Goal: Communication & Community: Answer question/provide support

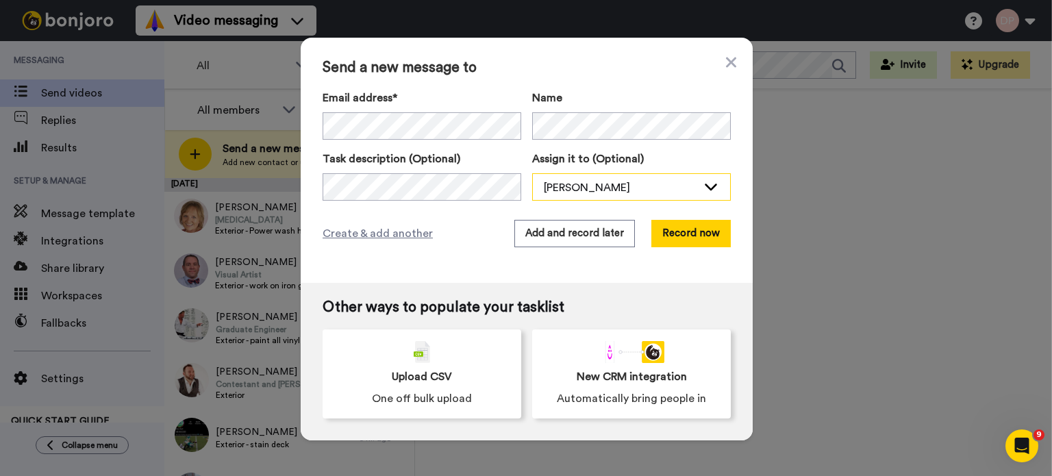
click at [586, 186] on div "[PERSON_NAME]" at bounding box center [620, 187] width 153 height 16
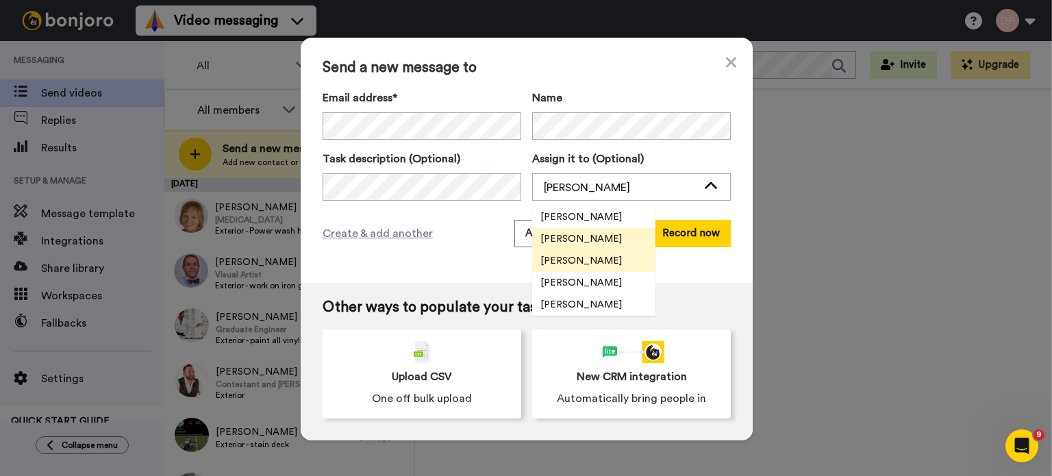
click at [589, 259] on span "[PERSON_NAME]" at bounding box center [581, 261] width 98 height 14
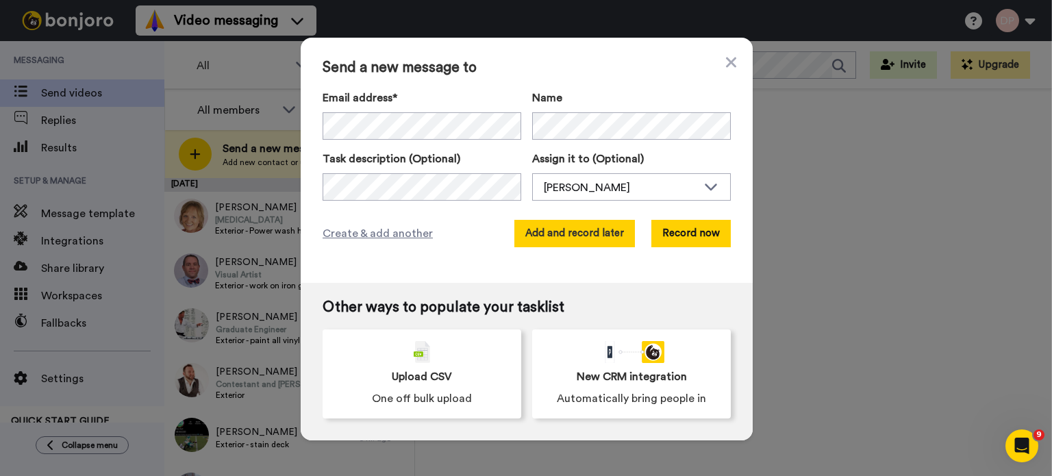
click at [561, 232] on button "Add and record later" at bounding box center [574, 233] width 120 height 27
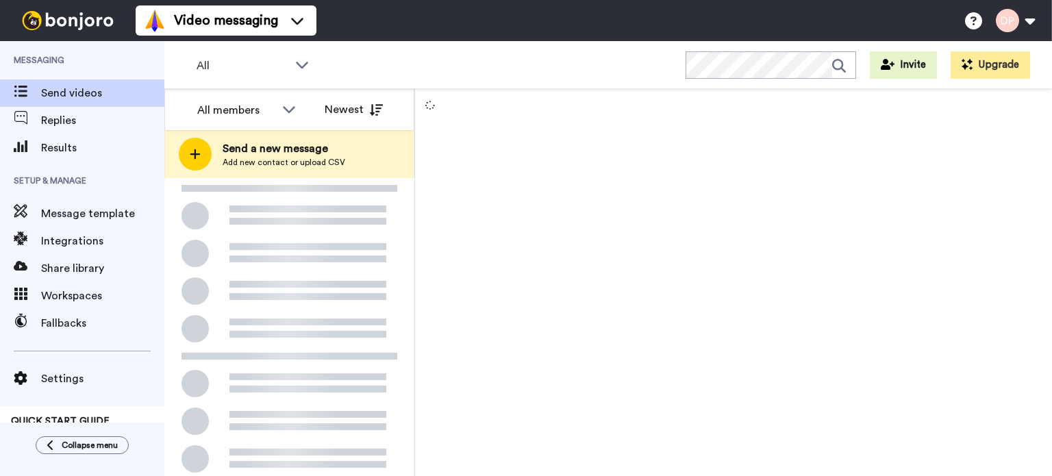
click at [285, 154] on span "Send a new message" at bounding box center [284, 148] width 123 height 16
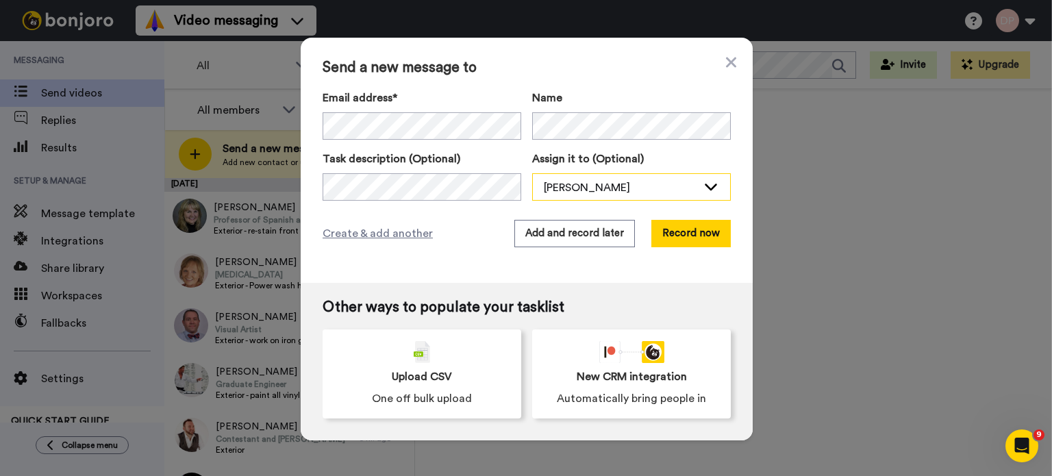
click at [600, 183] on div "[PERSON_NAME]" at bounding box center [620, 187] width 153 height 16
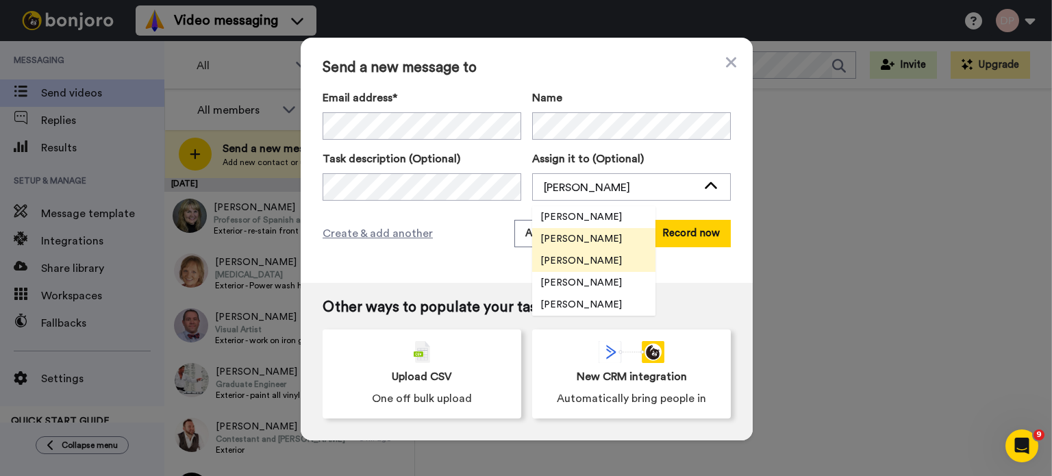
click at [597, 262] on span "[PERSON_NAME]" at bounding box center [581, 261] width 98 height 14
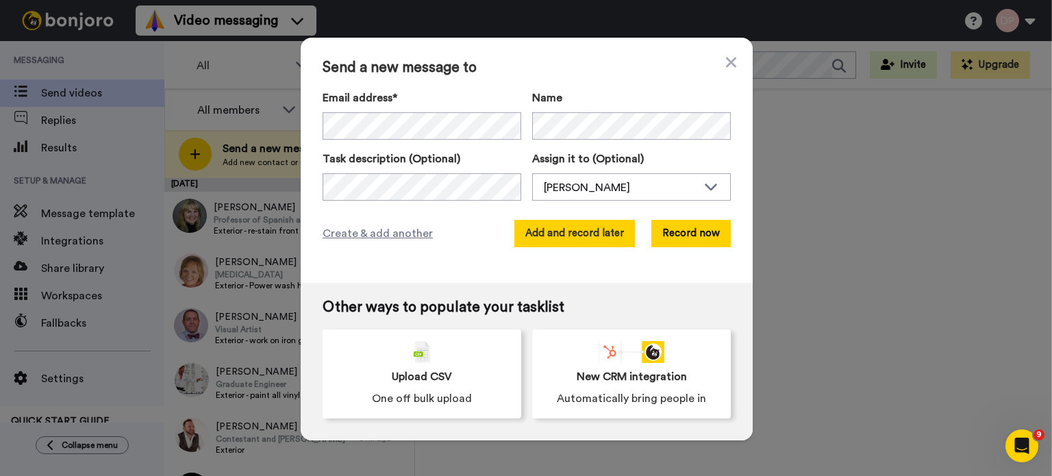
click at [562, 238] on button "Add and record later" at bounding box center [574, 233] width 120 height 27
